Goal: Download file/media

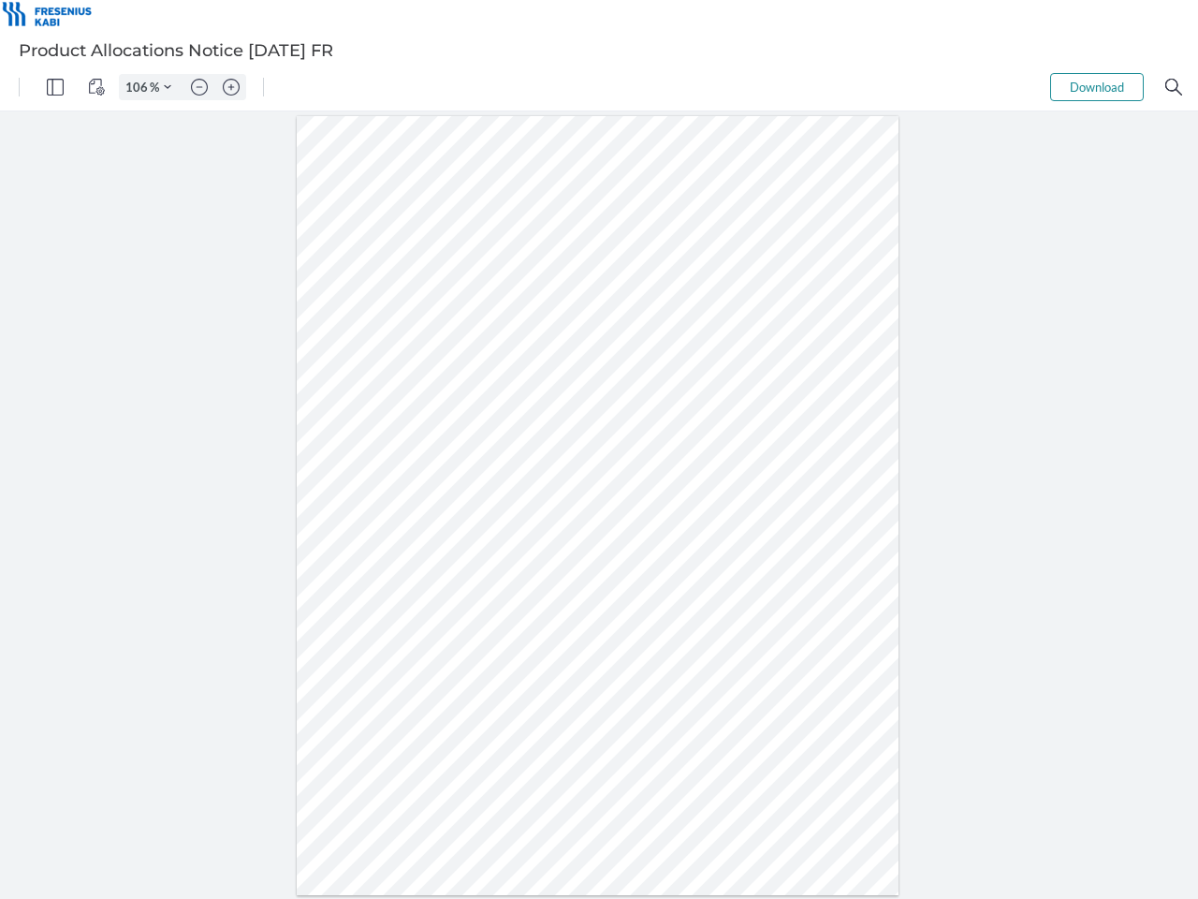
click at [55, 87] on img "Panel" at bounding box center [55, 87] width 17 height 17
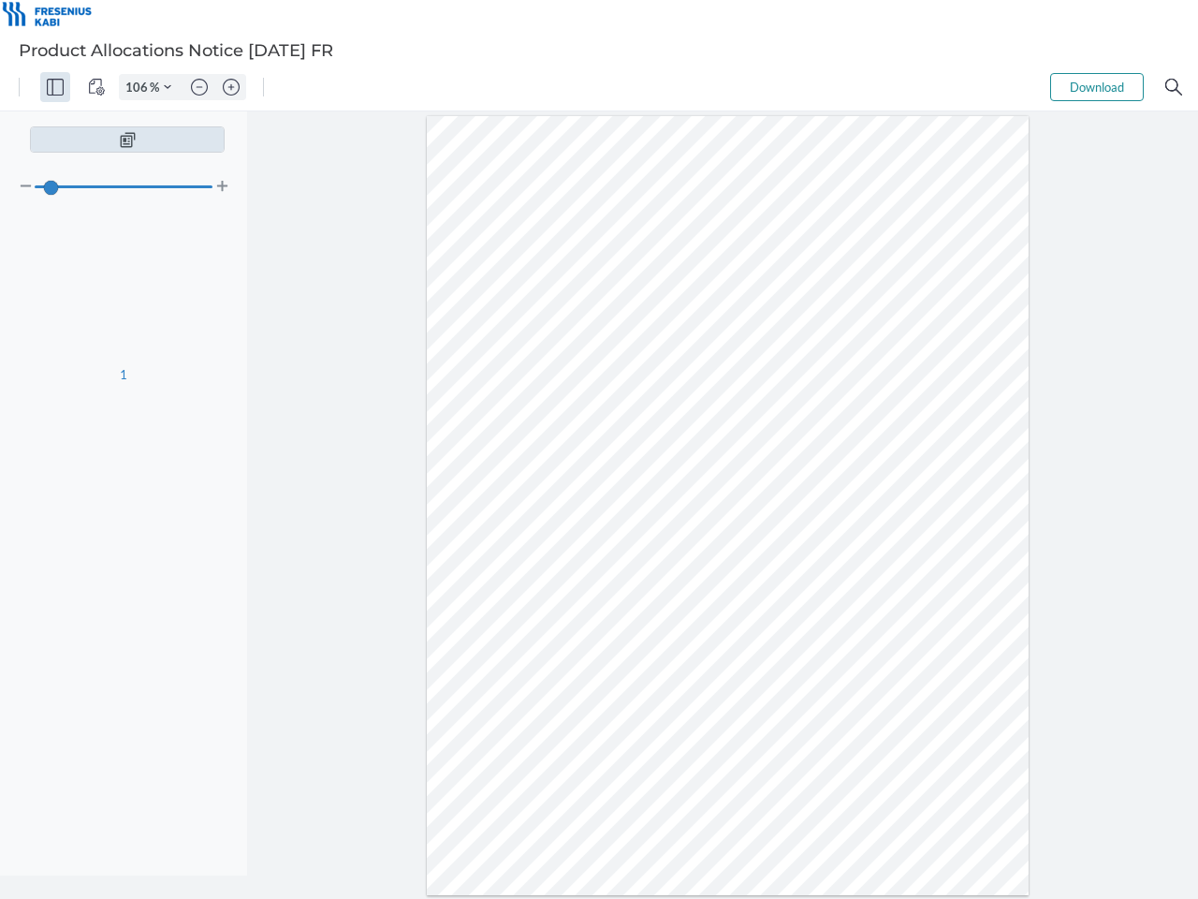
click at [96, 87] on img "View Controls" at bounding box center [96, 87] width 17 height 17
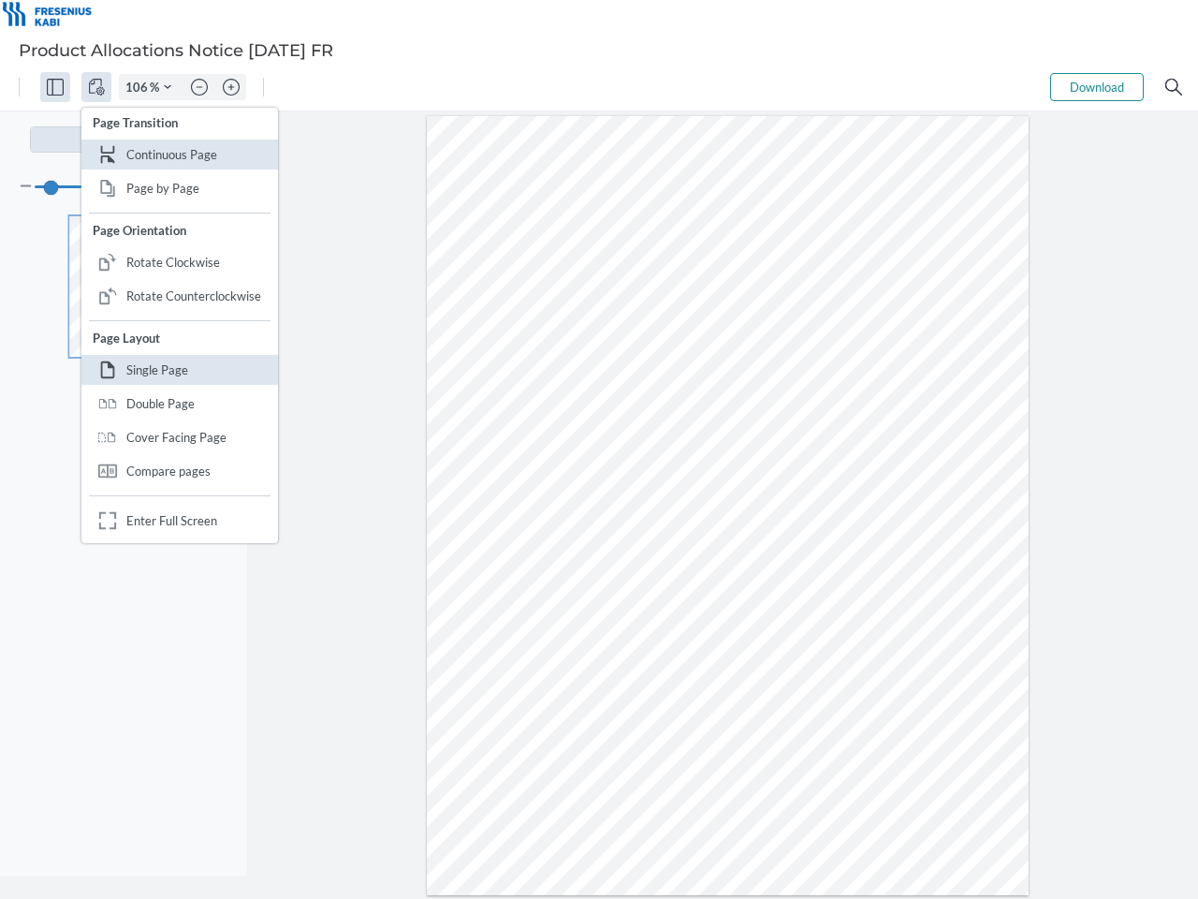
click at [139, 87] on input "106" at bounding box center [135, 87] width 30 height 17
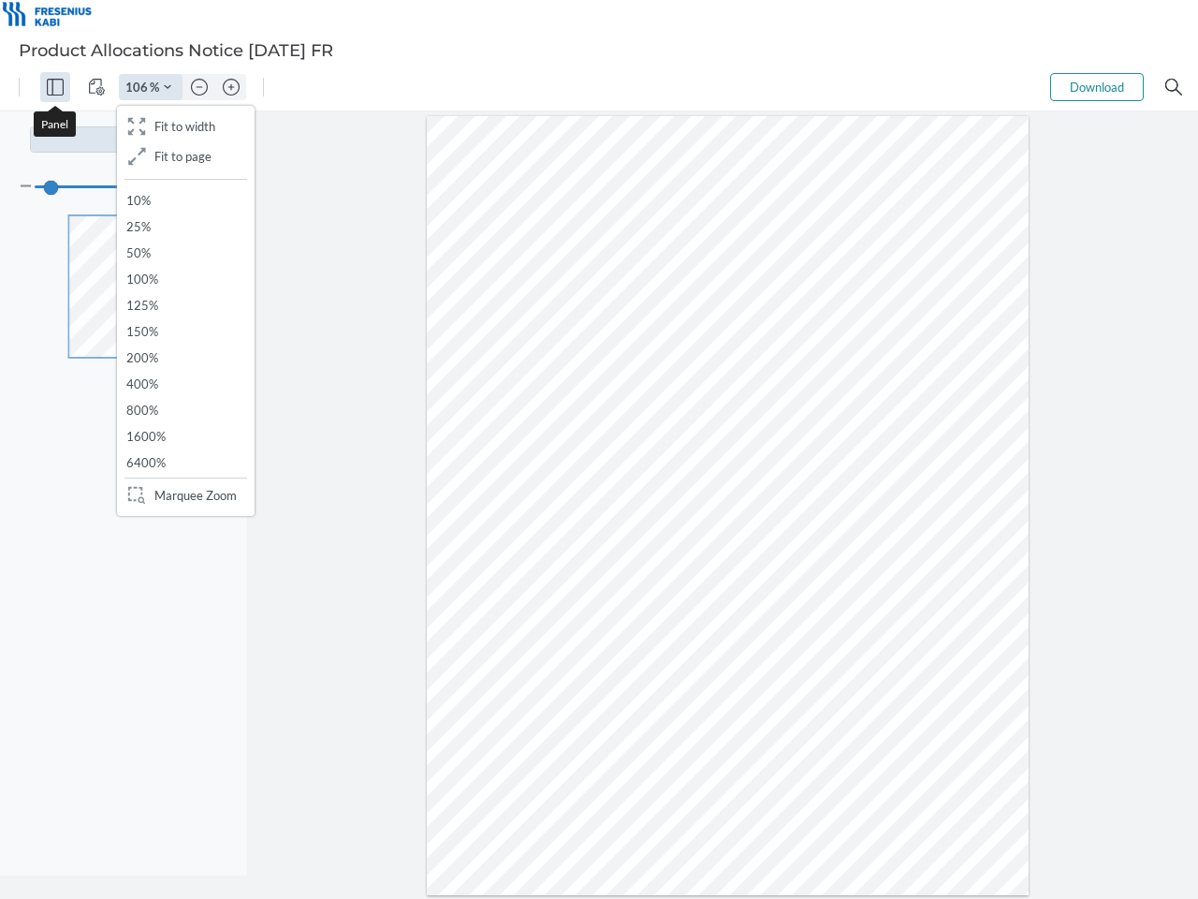
click at [168, 87] on img "Zoom Controls" at bounding box center [167, 86] width 7 height 7
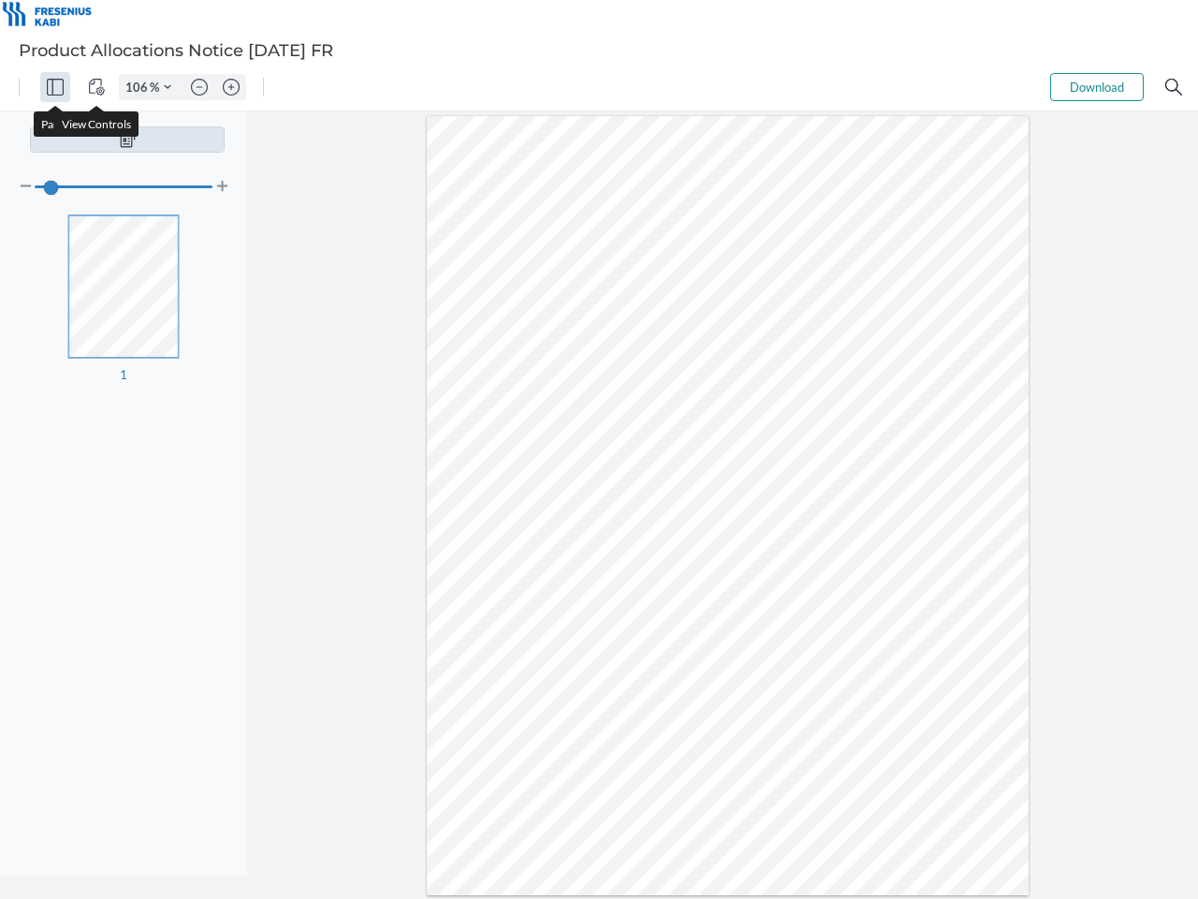
click at [199, 87] on img "Zoom out" at bounding box center [199, 87] width 17 height 17
click at [231, 87] on img "Zoom in" at bounding box center [231, 87] width 17 height 17
type input "106"
click at [1097, 87] on button "Download" at bounding box center [1097, 87] width 94 height 28
click at [1174, 87] on img "Search" at bounding box center [1174, 87] width 17 height 17
